Goal: Information Seeking & Learning: Check status

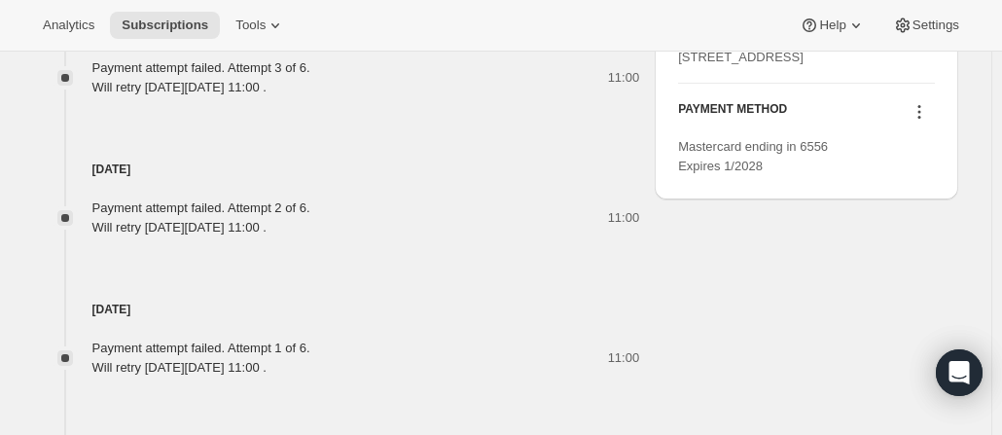
scroll to position [1265, 0]
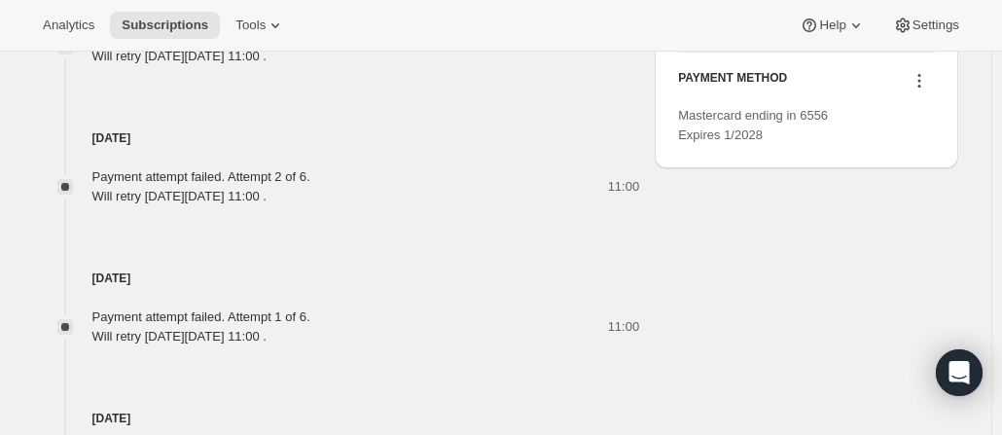
click at [922, 90] on icon at bounding box center [919, 80] width 19 height 19
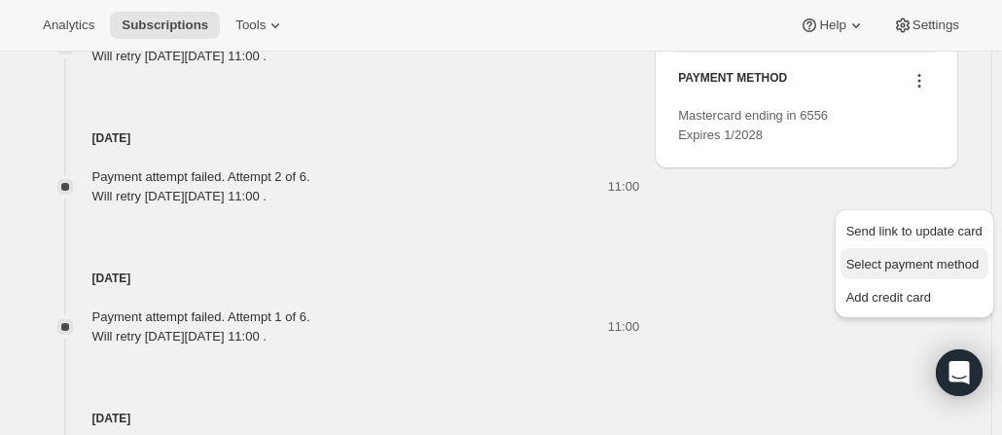
click at [885, 259] on span "Select payment method" at bounding box center [912, 264] width 133 height 15
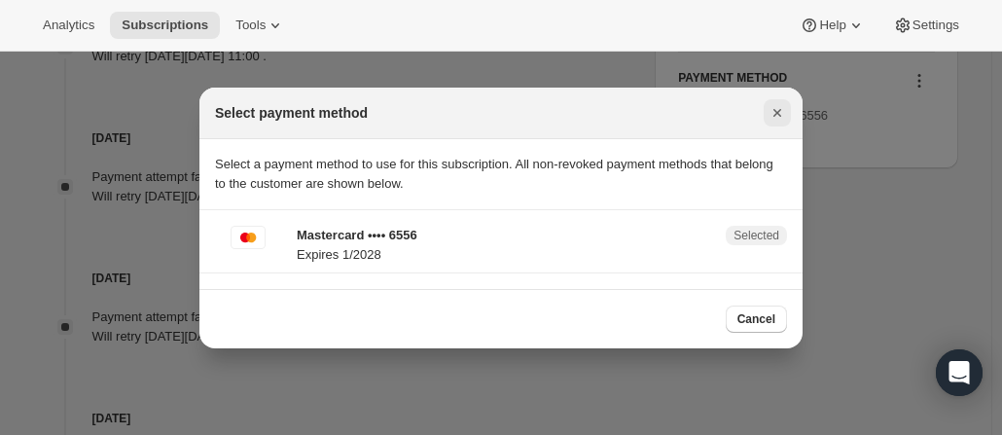
click at [774, 112] on icon "Close" at bounding box center [777, 112] width 19 height 19
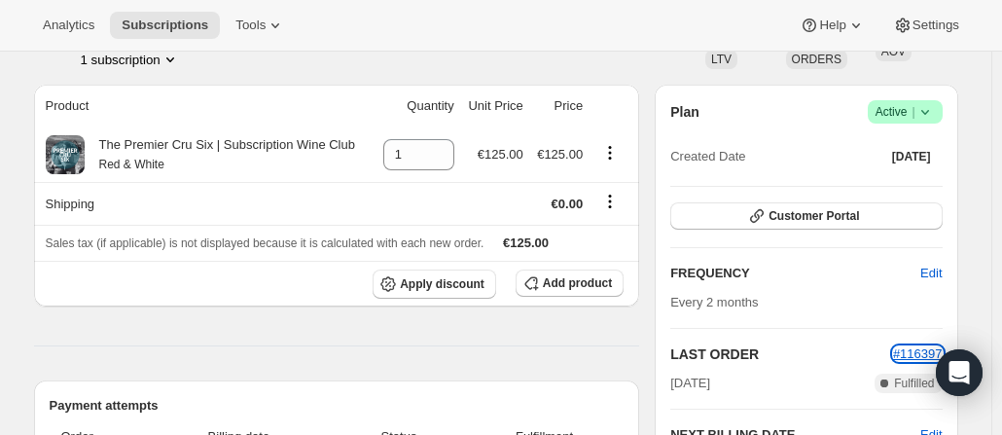
scroll to position [244, 0]
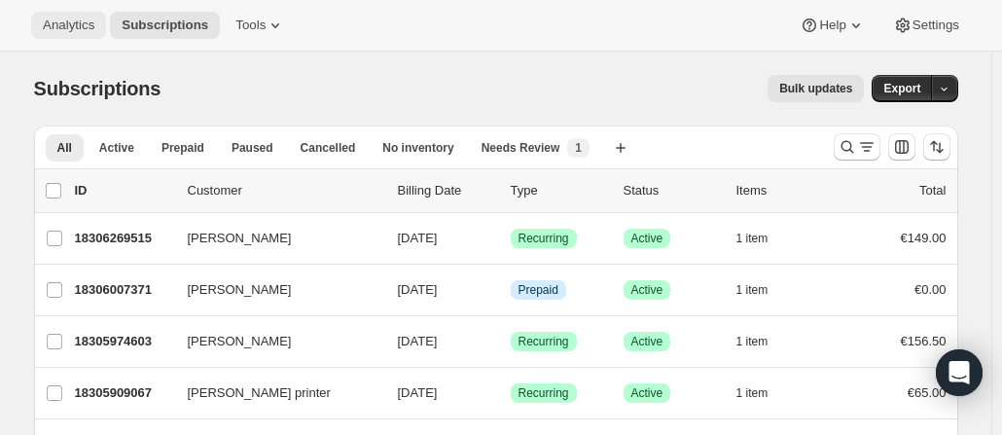
click at [80, 33] on span "Analytics" at bounding box center [69, 26] width 52 height 16
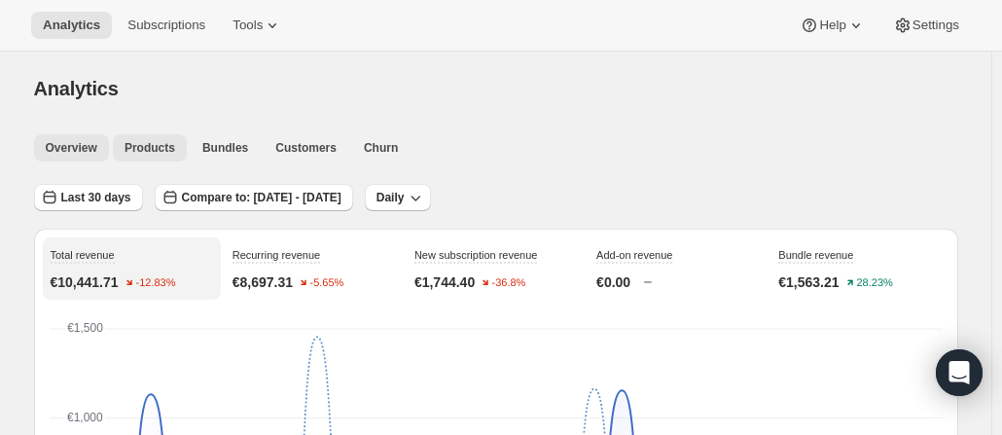
click at [138, 141] on span "Products" at bounding box center [150, 148] width 51 height 16
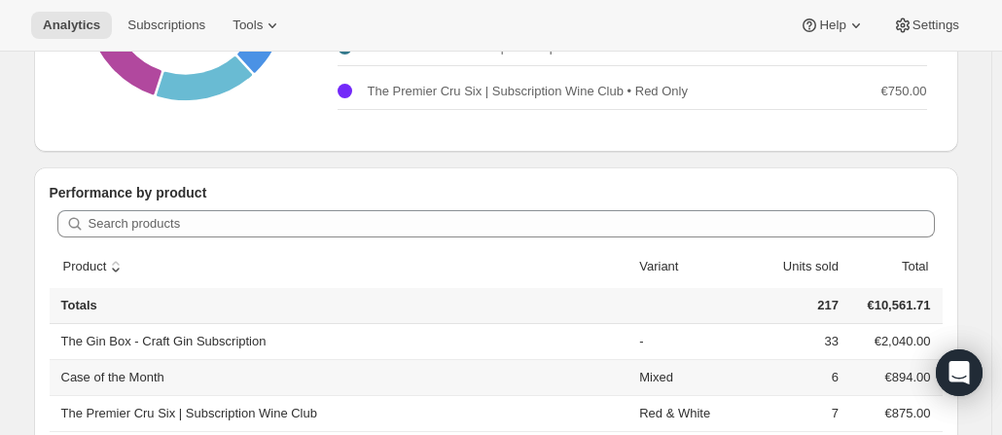
scroll to position [486, 0]
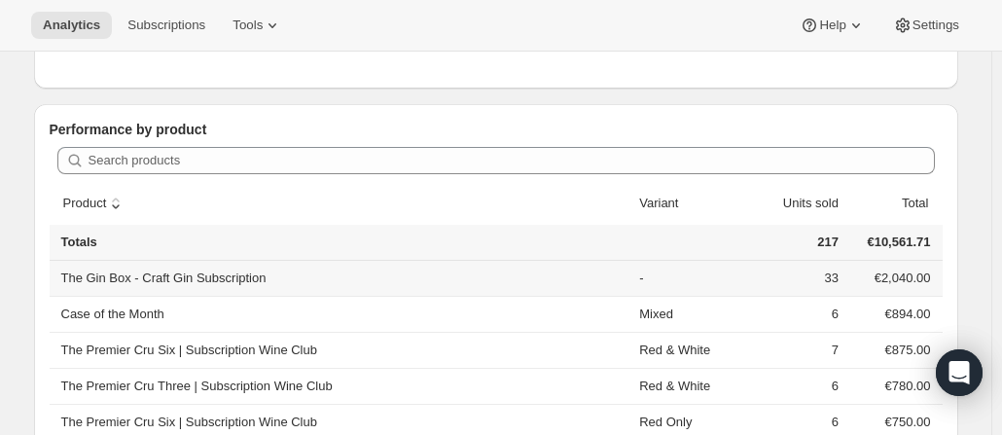
click at [180, 281] on th "The Gin Box - Craft Gin Subscription" at bounding box center [342, 278] width 585 height 35
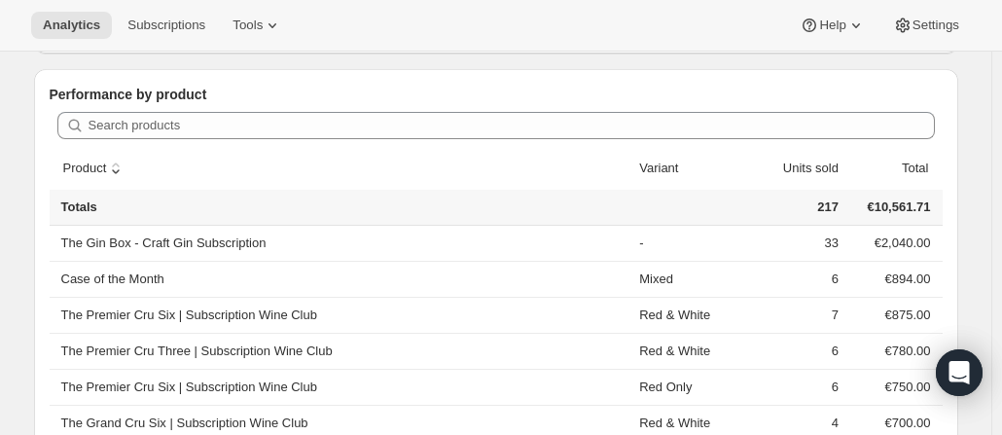
scroll to position [0, 0]
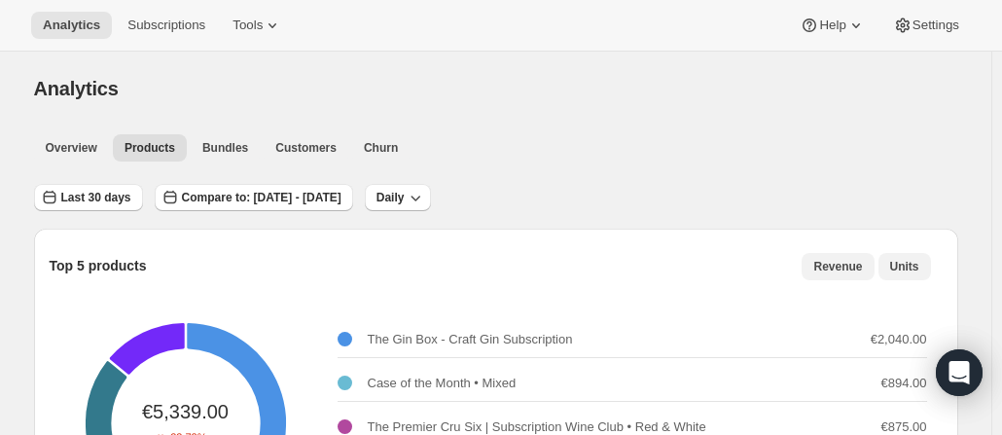
click at [924, 264] on button "Units" at bounding box center [904, 266] width 53 height 27
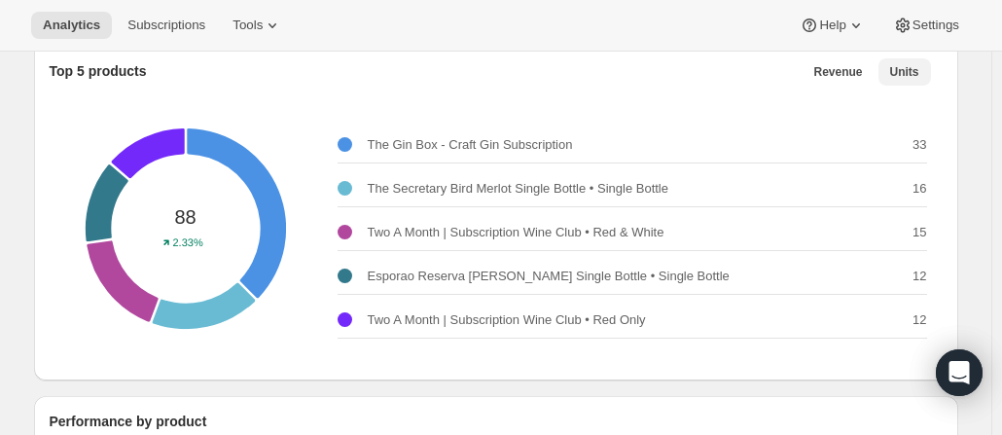
scroll to position [97, 0]
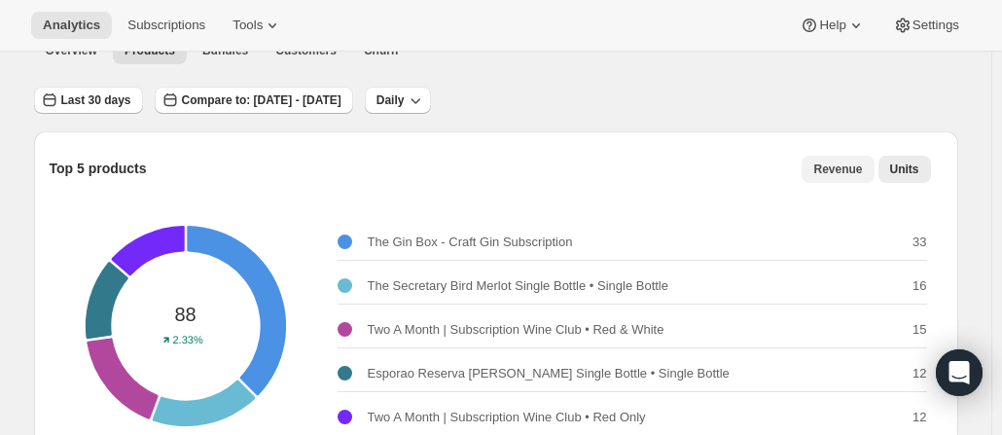
click at [845, 163] on span "Revenue" at bounding box center [837, 169] width 49 height 16
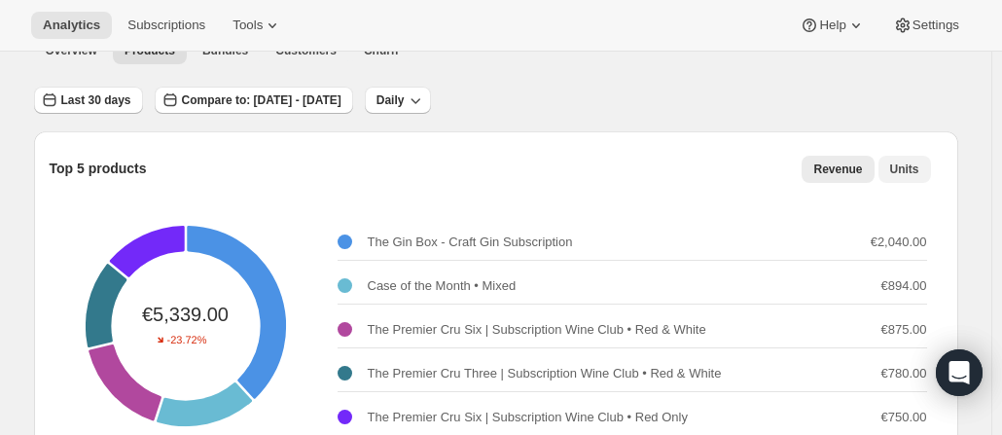
click at [901, 170] on span "Units" at bounding box center [904, 169] width 29 height 16
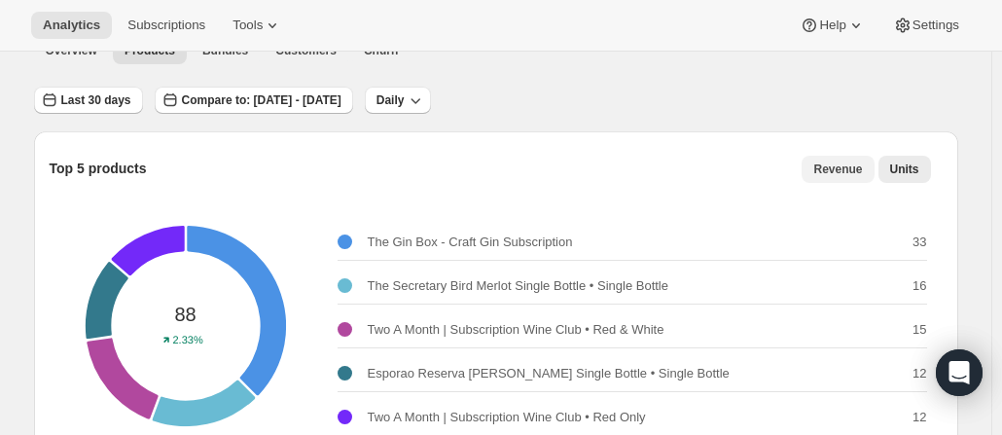
click at [843, 179] on button "Revenue" at bounding box center [838, 169] width 72 height 27
